Goal: Check status: Check status

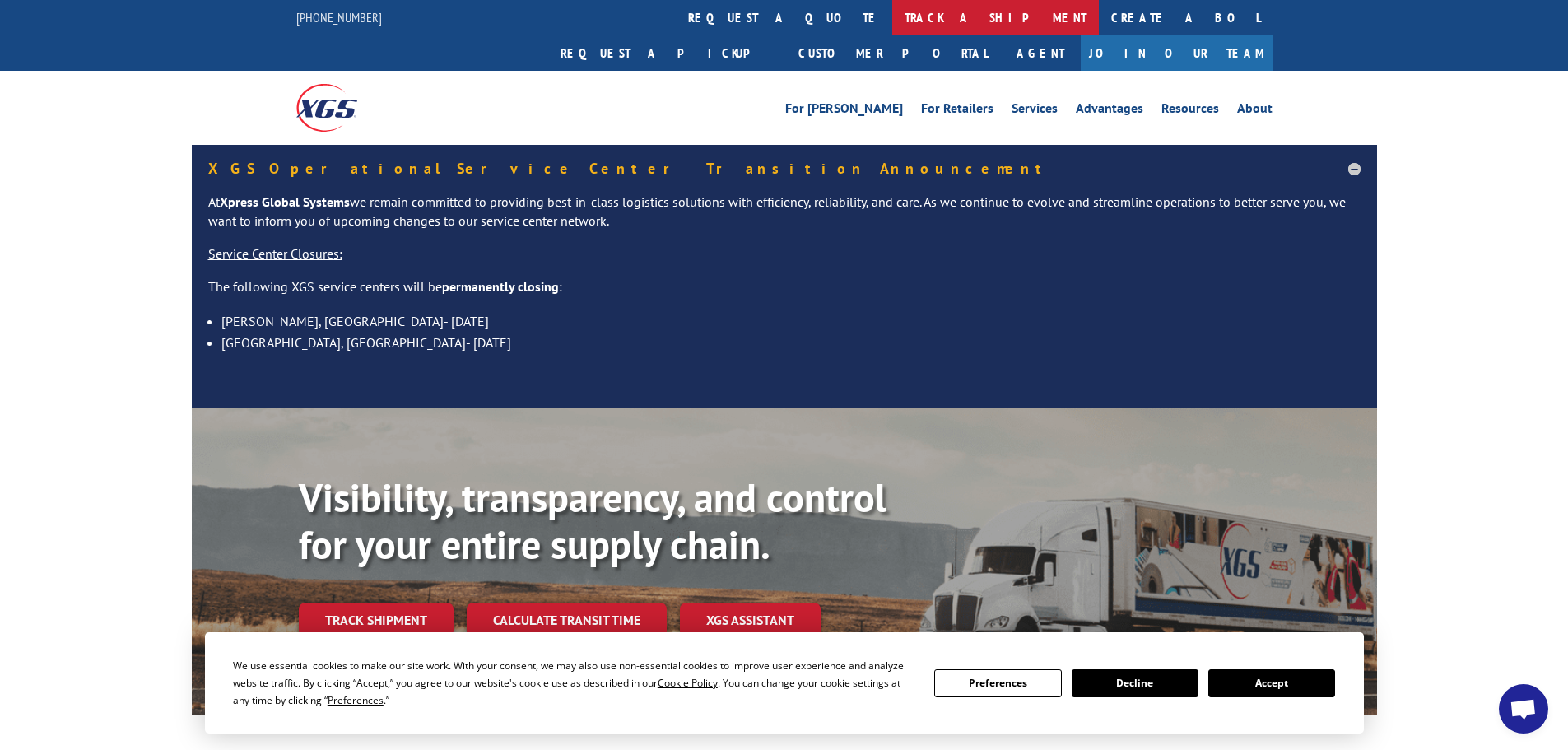
click at [893, 16] on link "track a shipment" at bounding box center [996, 17] width 207 height 35
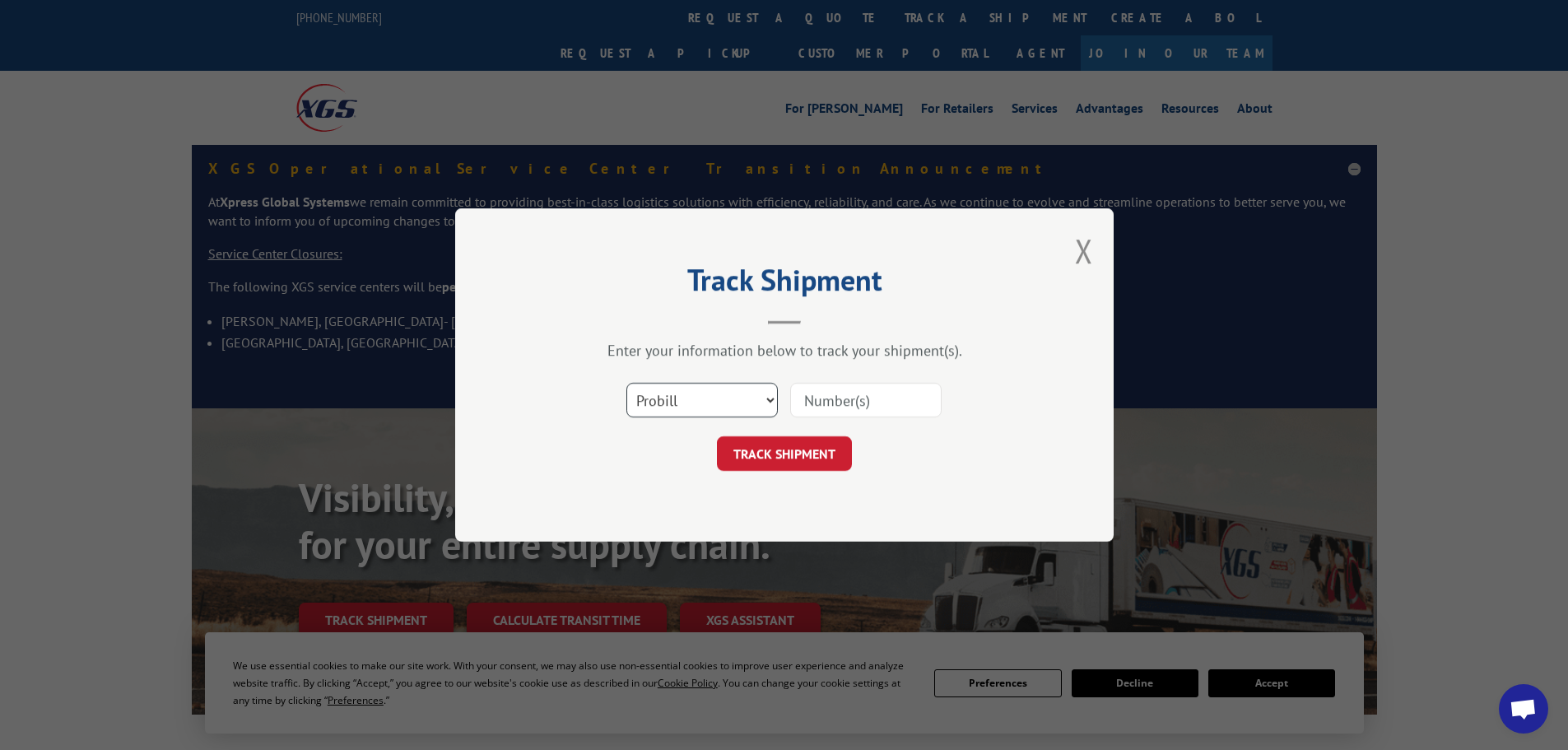
click at [671, 383] on select "Select category... Probill BOL PO" at bounding box center [702, 400] width 151 height 35
select select "po"
click at [626, 383] on select "Select category... Probill BOL PO" at bounding box center [702, 400] width 151 height 35
paste input "12536815"
type input "12536815"
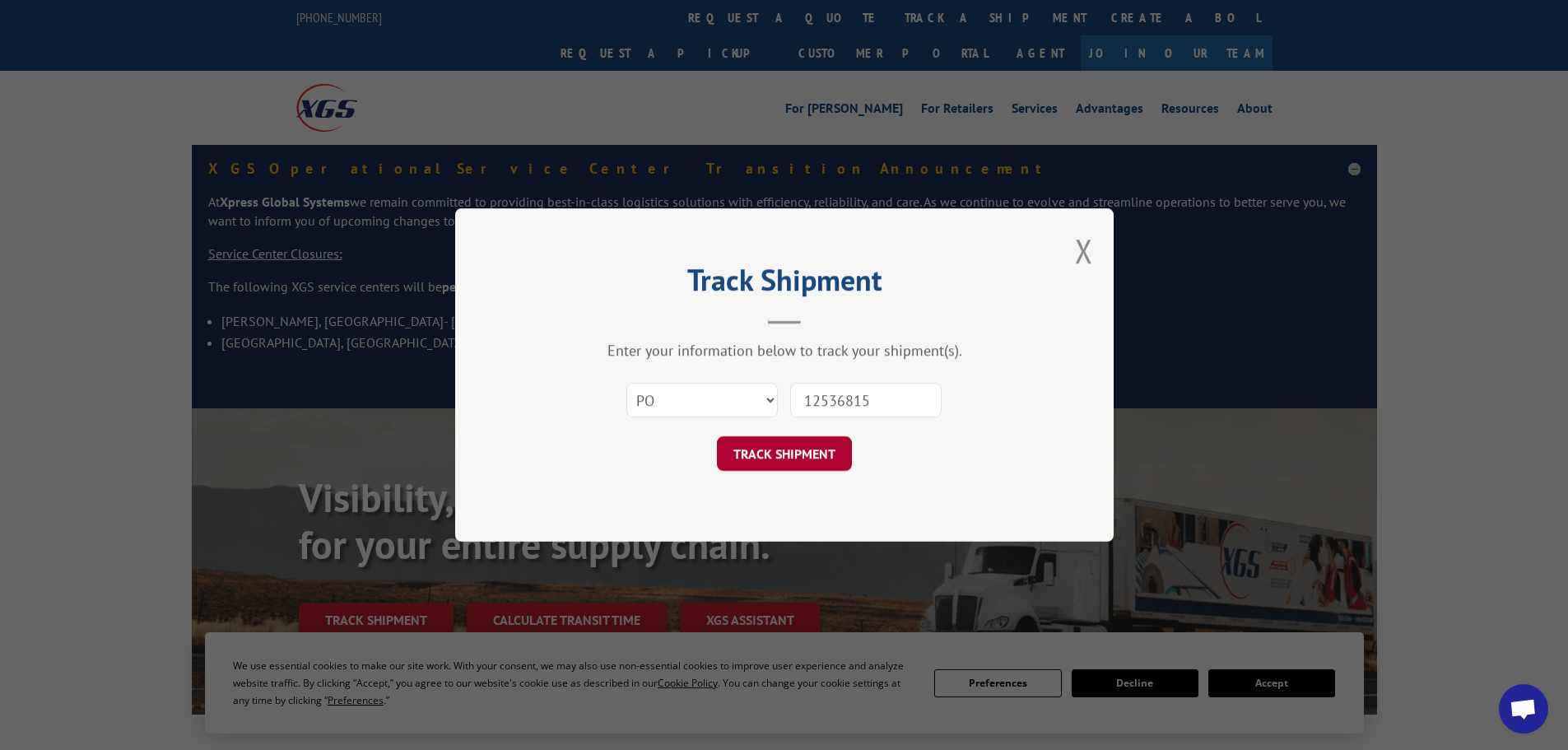
click at [801, 456] on button "TRACK SHIPMENT" at bounding box center [784, 453] width 135 height 35
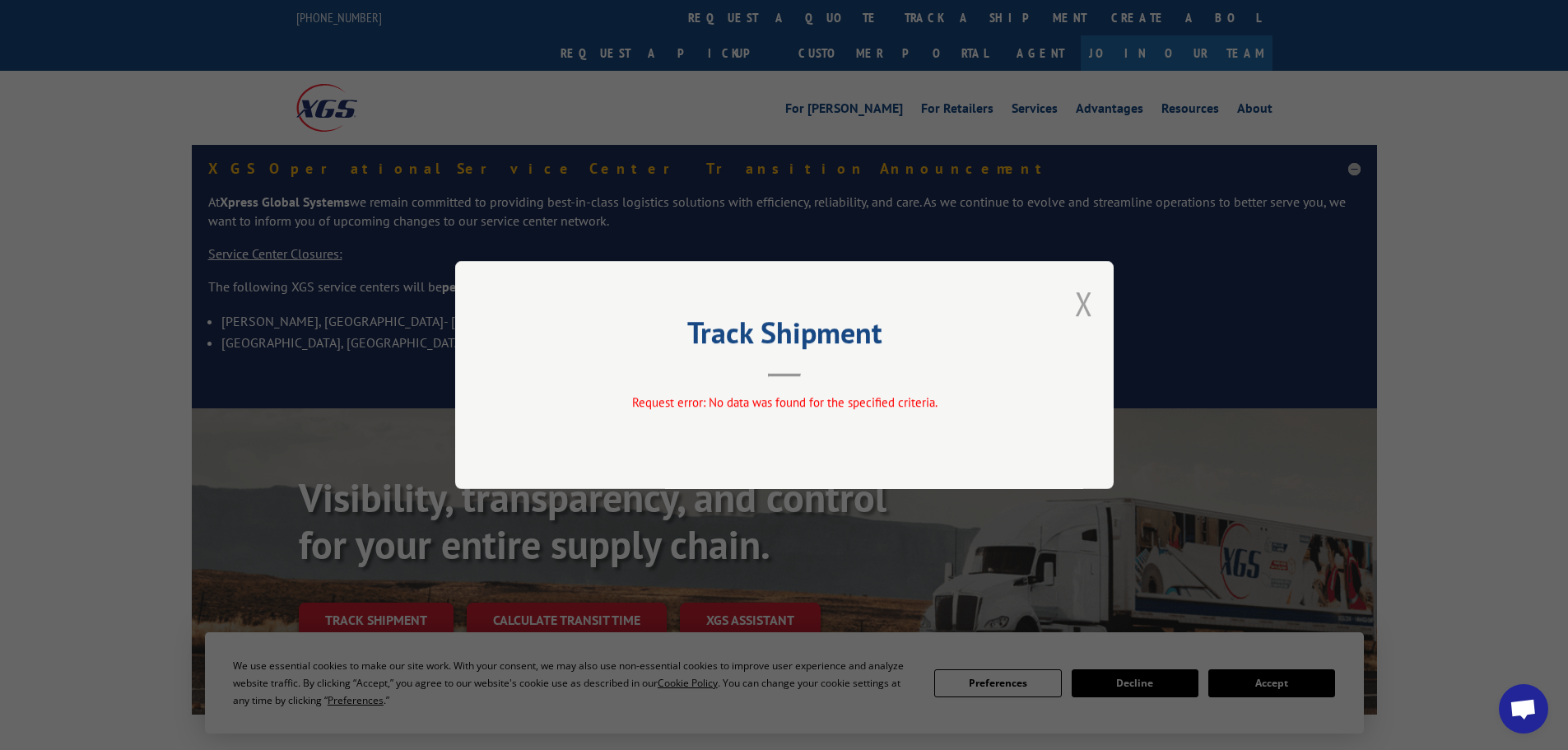
click at [1076, 297] on button "Close modal" at bounding box center [1083, 303] width 18 height 43
